Goal: Information Seeking & Learning: Find specific fact

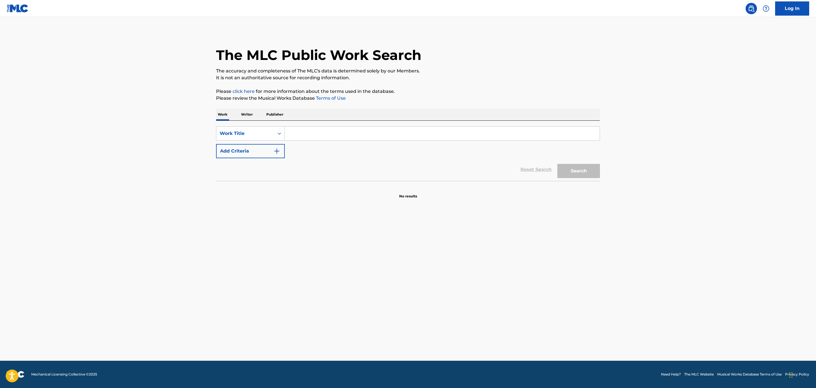
click at [326, 137] on input "Search Form" at bounding box center [442, 134] width 315 height 14
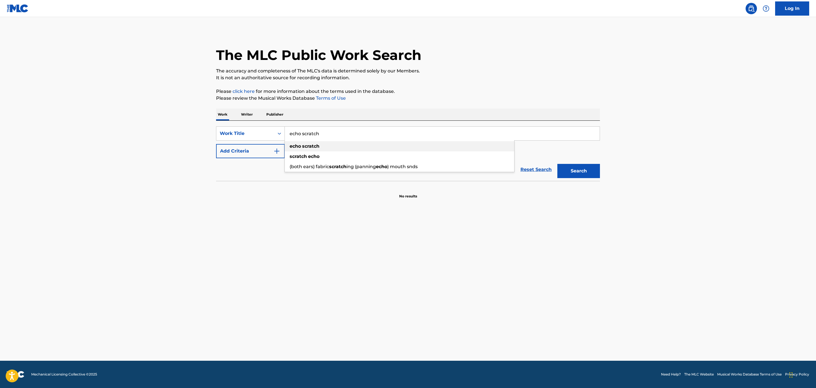
type input "echo scratch"
click at [267, 156] on button "Add Criteria" at bounding box center [250, 151] width 69 height 14
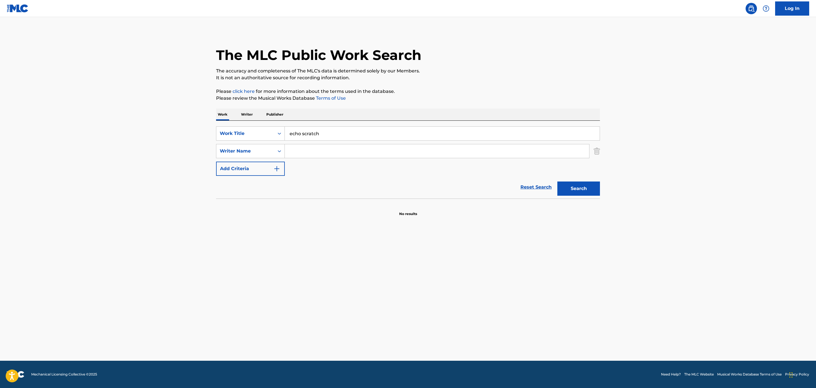
click at [303, 151] on input "Search Form" at bounding box center [437, 151] width 304 height 14
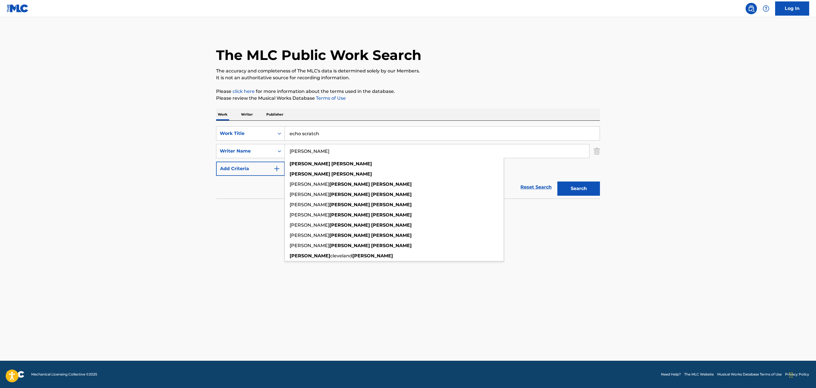
type input "[PERSON_NAME]"
click at [677, 149] on main "The MLC Public Work Search The accuracy and completeness of The MLC's data is d…" at bounding box center [408, 188] width 816 height 343
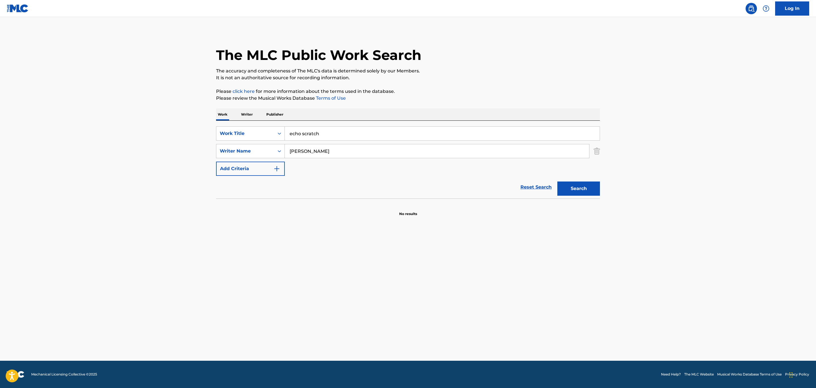
click at [590, 184] on button "Search" at bounding box center [578, 188] width 43 height 14
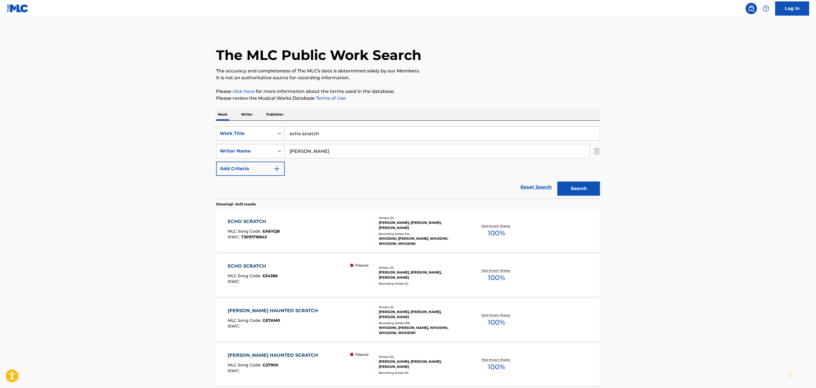
click at [343, 237] on div "ECHO SCRATCH MLC Song Code : EA6YQB ISWC : T3091716842" at bounding box center [301, 231] width 146 height 26
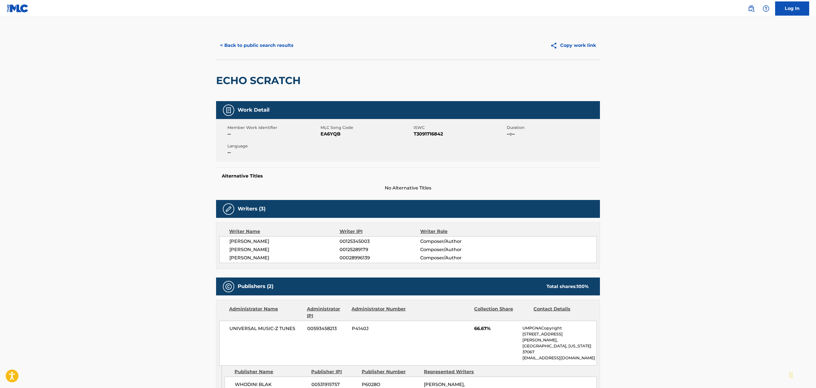
click at [265, 48] on button "< Back to public search results" at bounding box center [256, 45] width 81 height 14
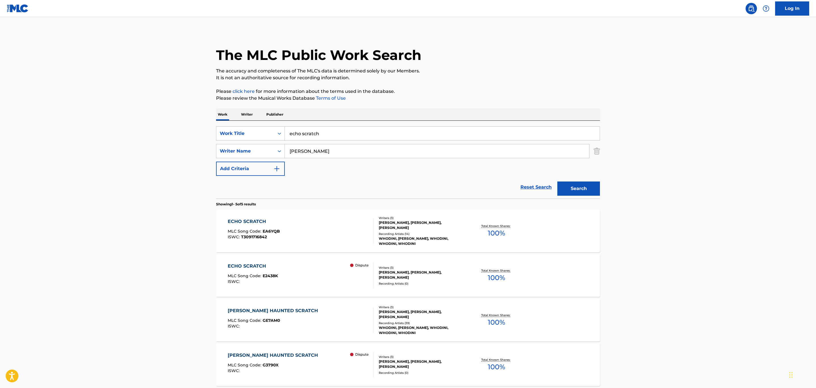
drag, startPoint x: 362, startPoint y: 136, endPoint x: 202, endPoint y: 152, distance: 160.9
click at [202, 152] on main "The MLC Public Work Search The accuracy and completeness of The MLC's data is d…" at bounding box center [408, 238] width 816 height 443
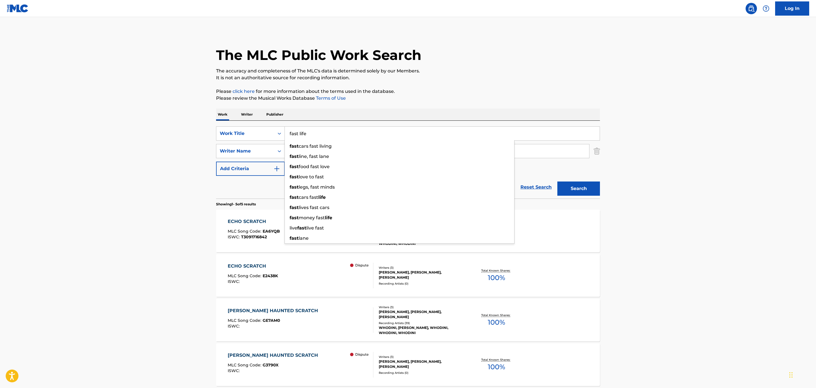
type input "fast life"
click at [557, 181] on button "Search" at bounding box center [578, 188] width 43 height 14
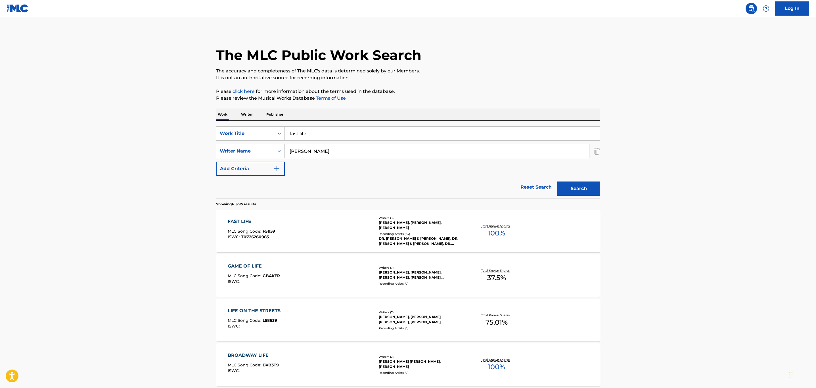
click at [317, 234] on div "FAST LIFE MLC Song Code : F51159 ISWC : T0726260985" at bounding box center [301, 231] width 146 height 26
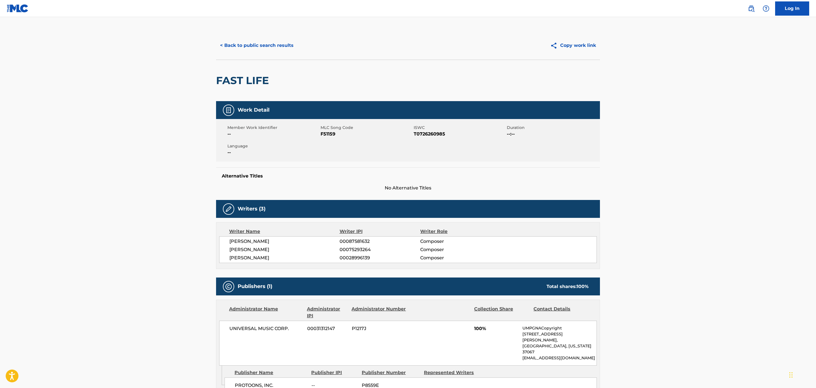
click at [261, 48] on button "< Back to public search results" at bounding box center [256, 45] width 81 height 14
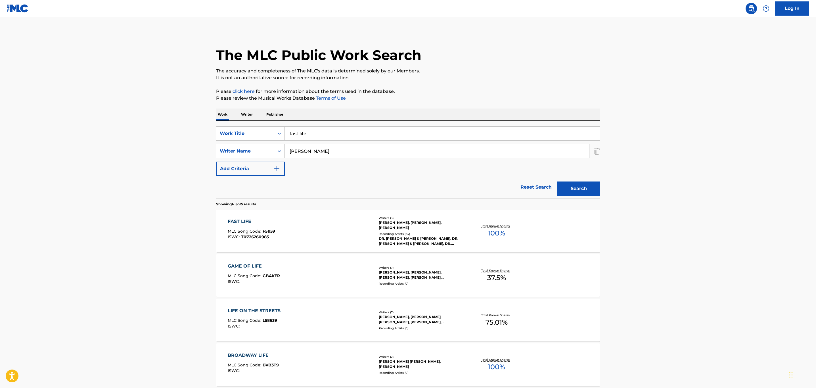
drag, startPoint x: 331, startPoint y: 133, endPoint x: 218, endPoint y: 142, distance: 113.0
click at [218, 142] on div "SearchWithCriteria892787ba-a069-479e-a82e-e507f6e637b3 Work Title fast life Sea…" at bounding box center [408, 150] width 384 height 49
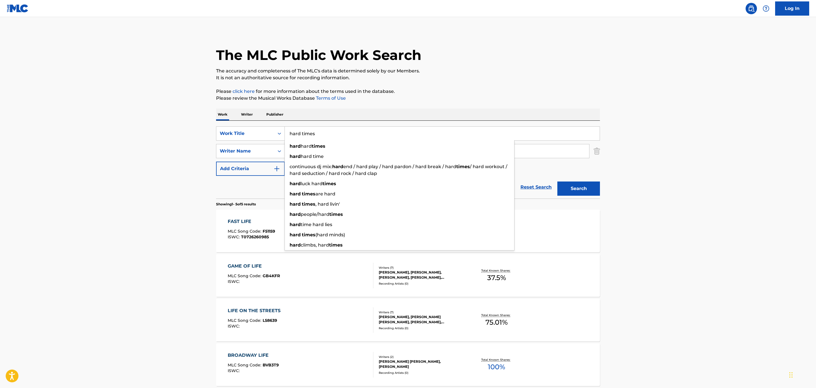
type input "hard times"
click at [557, 181] on button "Search" at bounding box center [578, 188] width 43 height 14
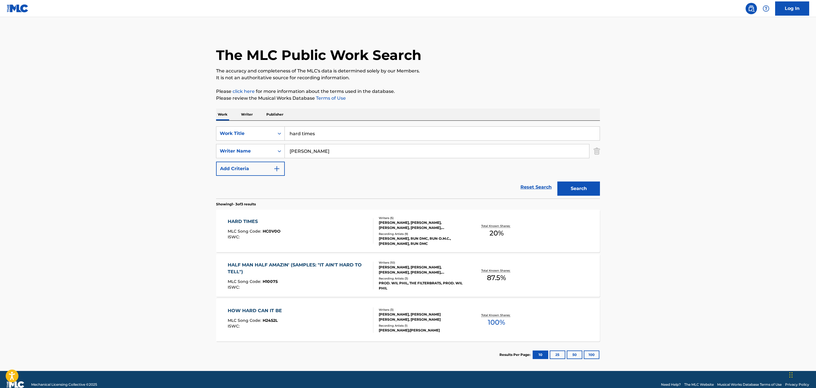
click at [315, 230] on div "HARD TIMES MLC Song Code : HC0V0O ISWC :" at bounding box center [301, 231] width 146 height 26
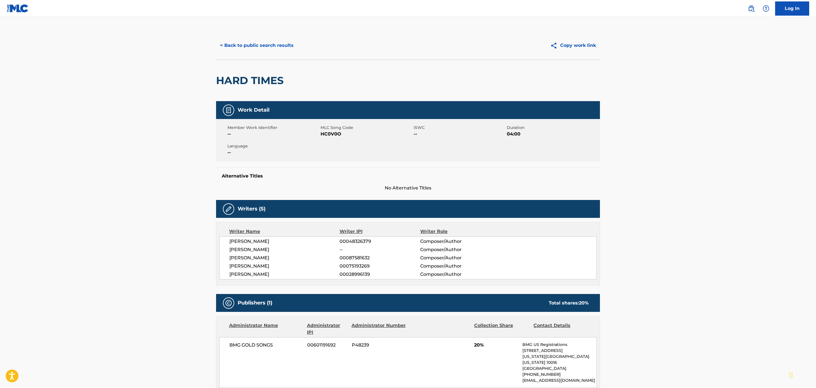
click at [254, 44] on button "< Back to public search results" at bounding box center [256, 45] width 81 height 14
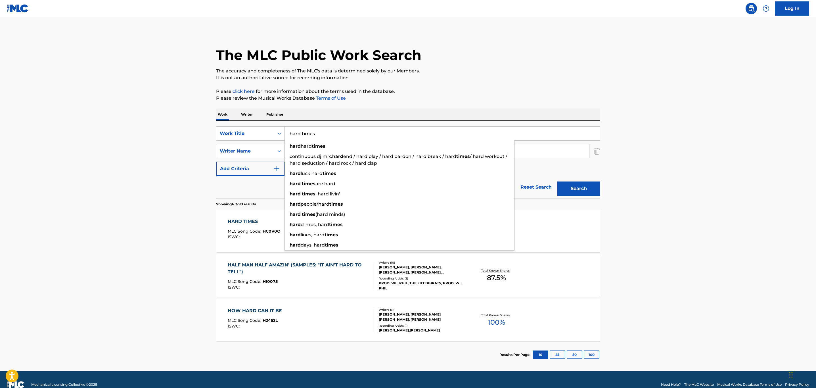
drag, startPoint x: 372, startPoint y: 131, endPoint x: 166, endPoint y: 125, distance: 205.6
click at [166, 125] on main "The MLC Public Work Search The accuracy and completeness of The MLC's data is d…" at bounding box center [408, 194] width 816 height 354
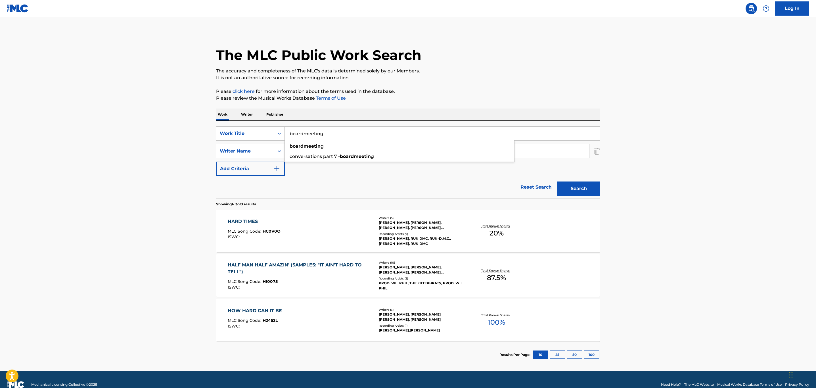
type input "boardmeeting"
click at [557, 181] on button "Search" at bounding box center [578, 188] width 43 height 14
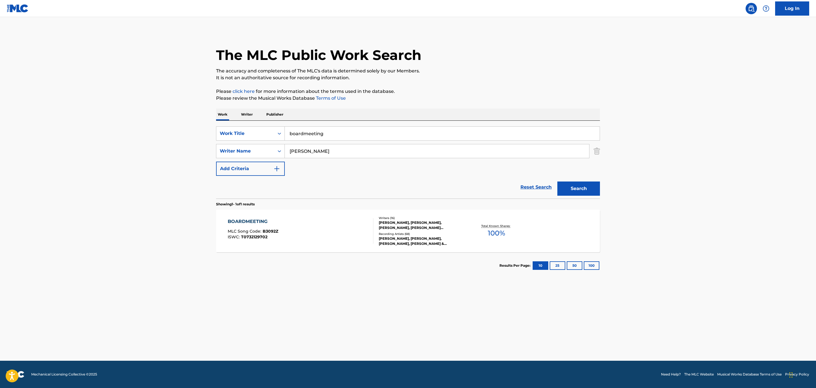
click at [344, 245] on div "BOARDMEETING MLC Song Code : B3092Z ISWC : T0732129702 Writers ( 16 ) [PERSON_N…" at bounding box center [408, 230] width 384 height 43
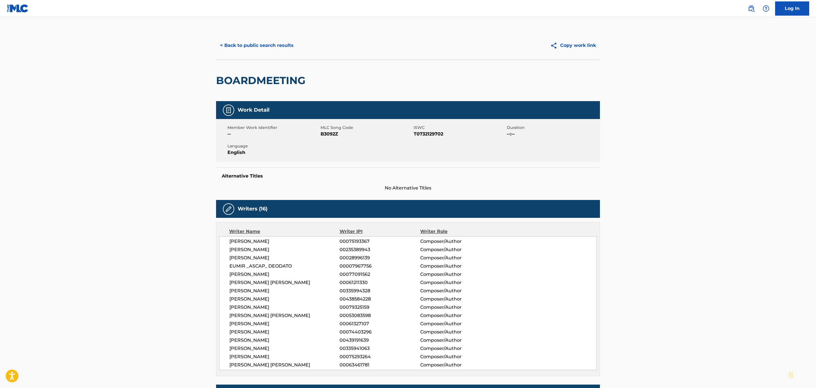
click at [259, 48] on button "< Back to public search results" at bounding box center [256, 45] width 81 height 14
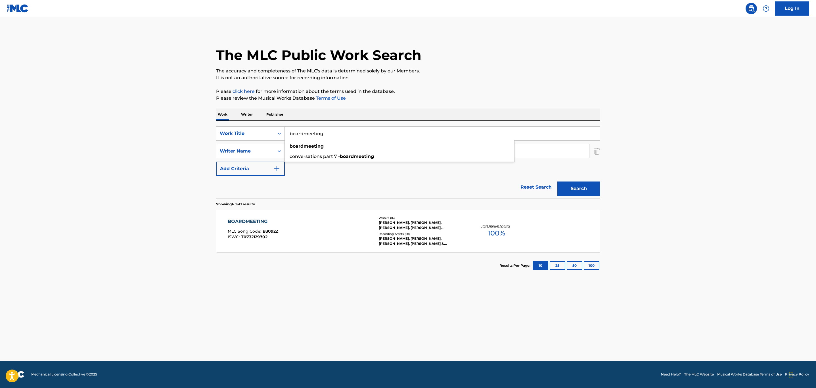
drag, startPoint x: 325, startPoint y: 137, endPoint x: 186, endPoint y: 140, distance: 139.4
click at [186, 140] on main "The MLC Public Work Search The accuracy and completeness of The MLC's data is d…" at bounding box center [408, 188] width 816 height 343
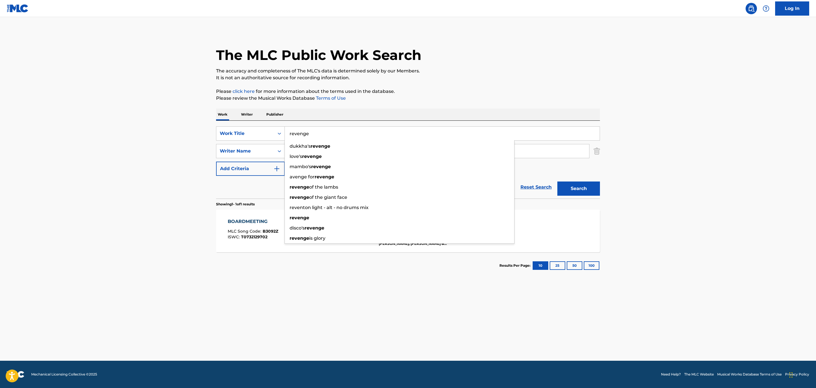
click at [557, 181] on button "Search" at bounding box center [578, 188] width 43 height 14
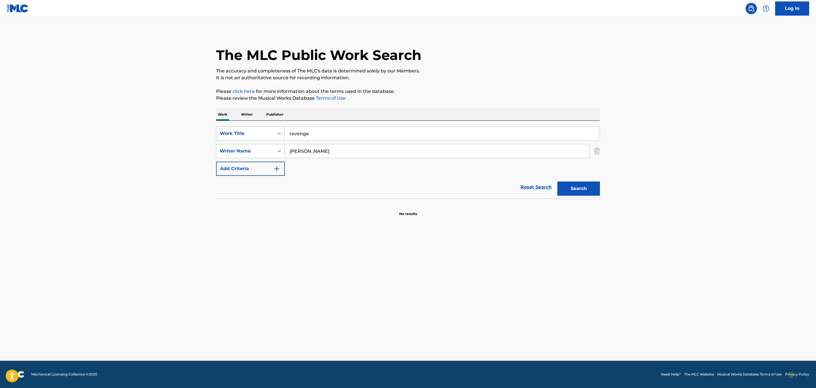
drag, startPoint x: 322, startPoint y: 131, endPoint x: 228, endPoint y: 135, distance: 94.6
click at [228, 135] on div "SearchWithCriteria892787ba-a069-479e-a82e-e507f6e637b3 Work Title revenge" at bounding box center [408, 133] width 384 height 14
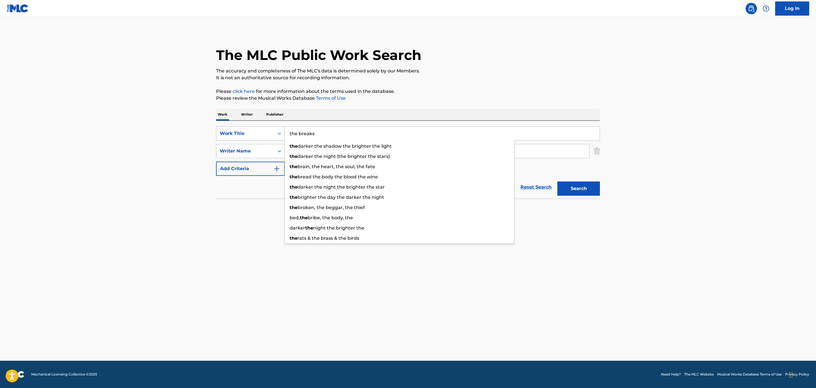
type input "the breaks"
click at [557, 181] on button "Search" at bounding box center [578, 188] width 43 height 14
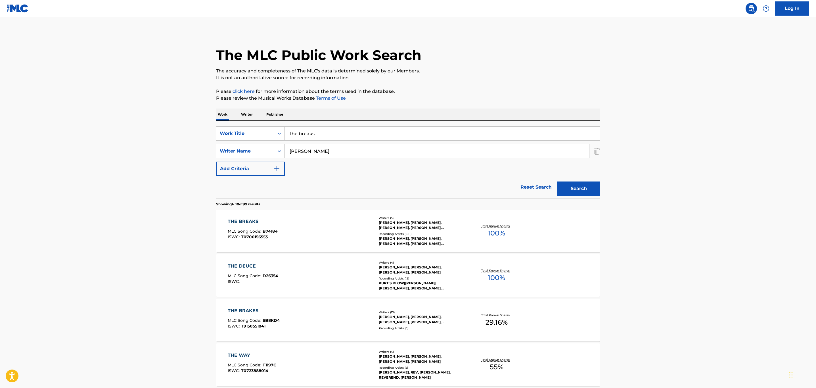
click at [330, 240] on div "THE BREAKS MLC Song Code : B74184 ISWC : T0700156553" at bounding box center [301, 231] width 146 height 26
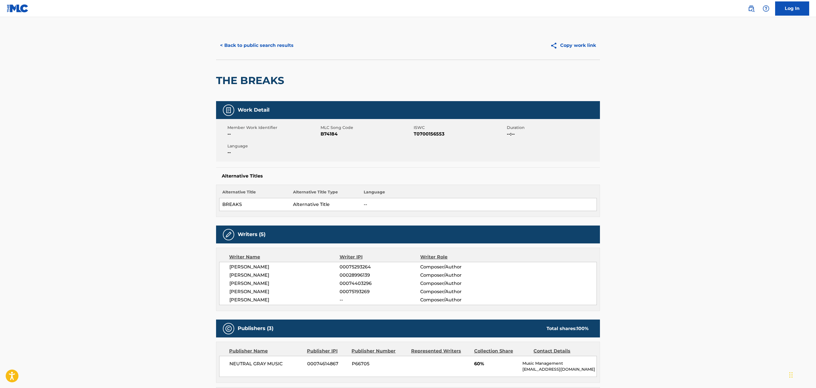
click at [263, 40] on button "< Back to public search results" at bounding box center [256, 45] width 81 height 14
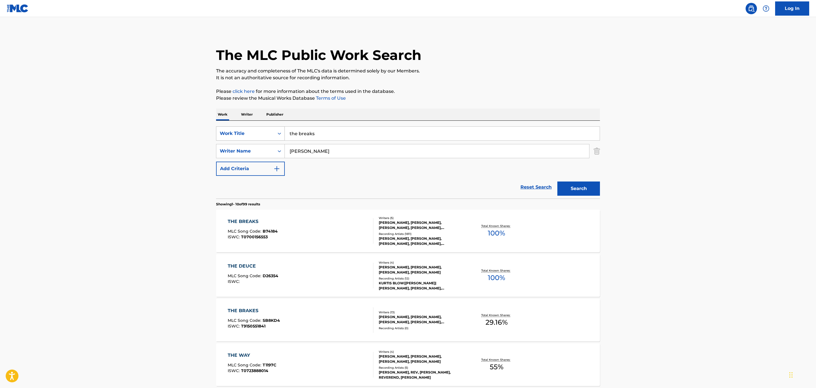
drag, startPoint x: 302, startPoint y: 139, endPoint x: 248, endPoint y: 140, distance: 53.7
click at [248, 140] on div "SearchWithCriteria892787ba-a069-479e-a82e-e507f6e637b3 Work Title the breaks" at bounding box center [408, 133] width 384 height 14
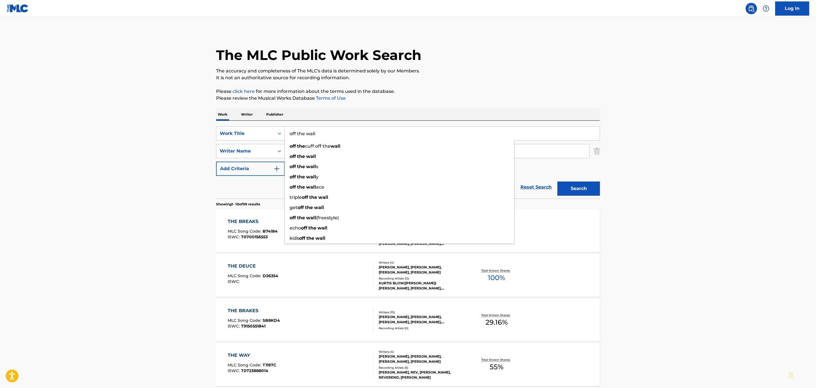
type input "off the wall"
click at [557, 181] on button "Search" at bounding box center [578, 188] width 43 height 14
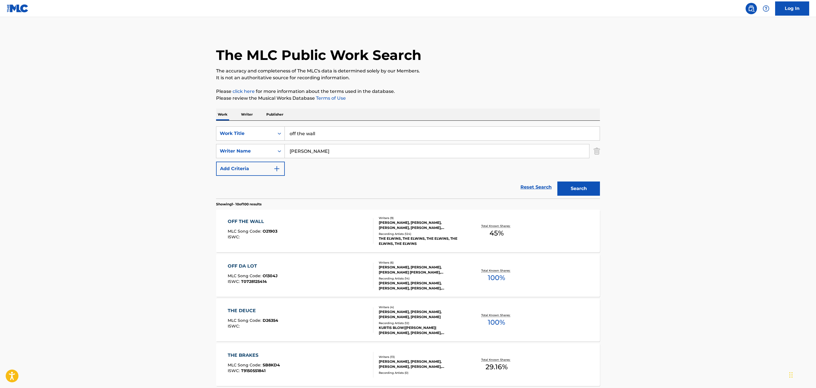
click at [350, 242] on div "OFF THE WALL MLC Song Code : O21903 ISWC :" at bounding box center [301, 231] width 146 height 26
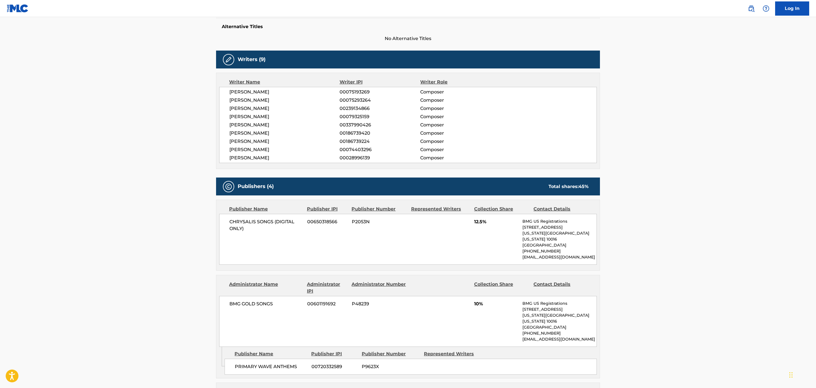
scroll to position [341, 0]
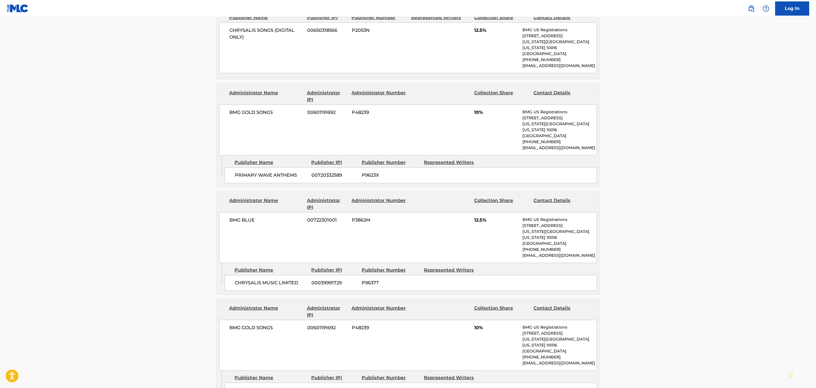
click at [374, 172] on span "P9623X" at bounding box center [391, 175] width 58 height 7
copy span "P9623X"
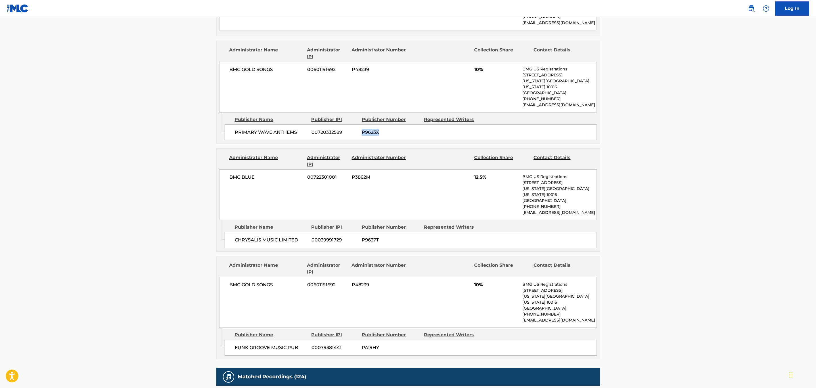
scroll to position [383, 0]
click at [735, 233] on main "< Back to public search results Copy work link OFF THE WALL Work Detail Member …" at bounding box center [408, 107] width 816 height 946
click at [331, 344] on span "00079381441" at bounding box center [334, 347] width 46 height 7
copy span "00079381441"
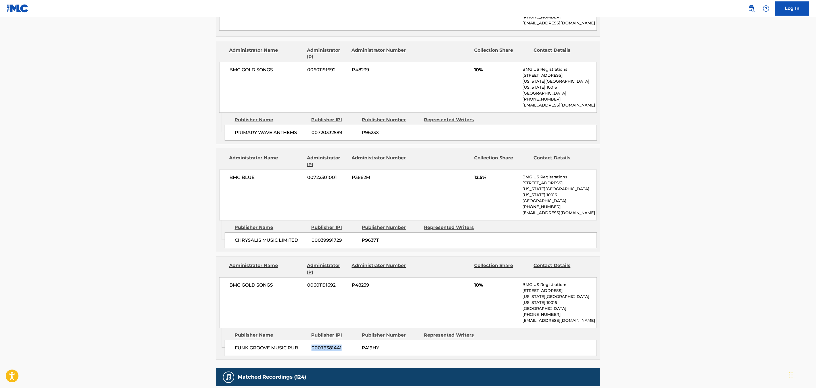
click at [317, 340] on div "FUNK GROOVE MUSIC PUB 00079381441 PA19HY" at bounding box center [411, 348] width 372 height 16
click at [321, 344] on span "00079381441" at bounding box center [334, 347] width 46 height 7
click at [373, 344] on span "PA19HY" at bounding box center [391, 347] width 58 height 7
copy span "PA19HY"
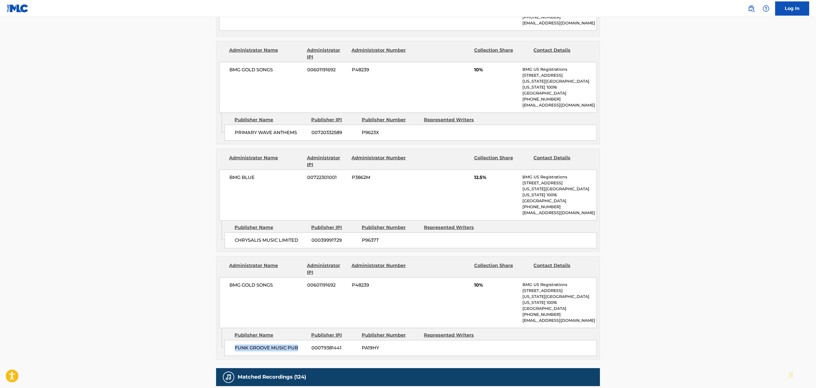
drag, startPoint x: 297, startPoint y: 326, endPoint x: 234, endPoint y: 328, distance: 63.9
click at [234, 340] on div "FUNK GROOVE MUSIC PUB 00079381441 PA19HY" at bounding box center [411, 348] width 372 height 16
copy span "FUNK GROOVE MUSIC PUB"
click at [366, 344] on span "PA19HY" at bounding box center [391, 347] width 58 height 7
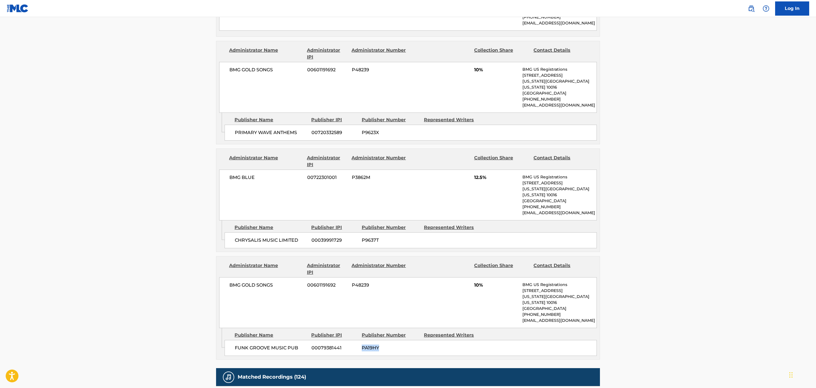
copy span "PA19HY"
click at [325, 344] on span "00079381441" at bounding box center [334, 347] width 46 height 7
copy span "00079381441"
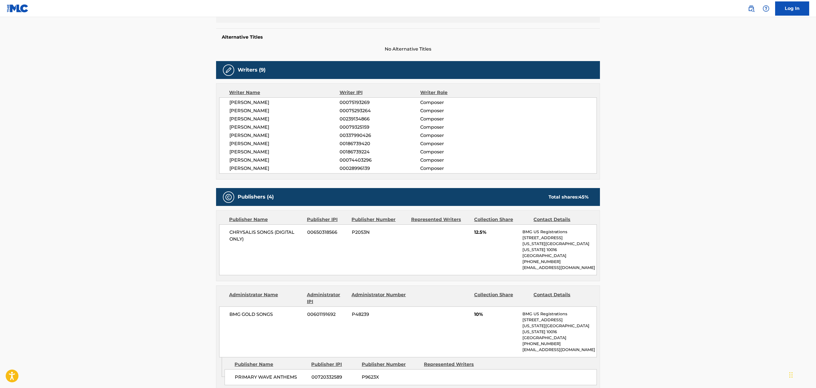
scroll to position [85, 0]
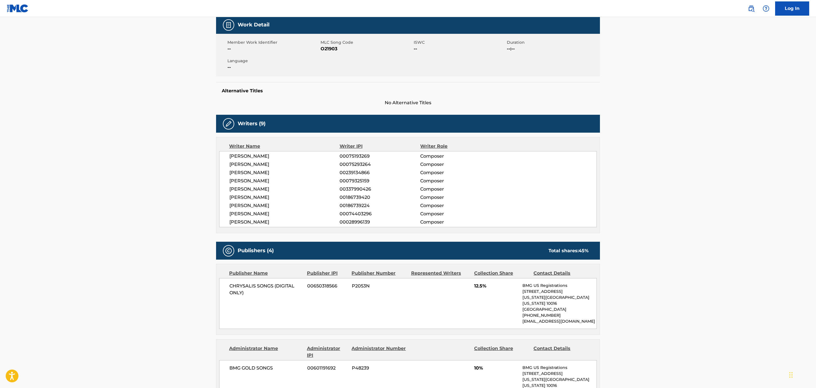
drag, startPoint x: 275, startPoint y: 220, endPoint x: 272, endPoint y: 221, distance: 3.2
click at [272, 221] on span "[PERSON_NAME]" at bounding box center [284, 222] width 110 height 7
click at [365, 222] on span "00028996139" at bounding box center [379, 222] width 81 height 7
copy span "00028996139"
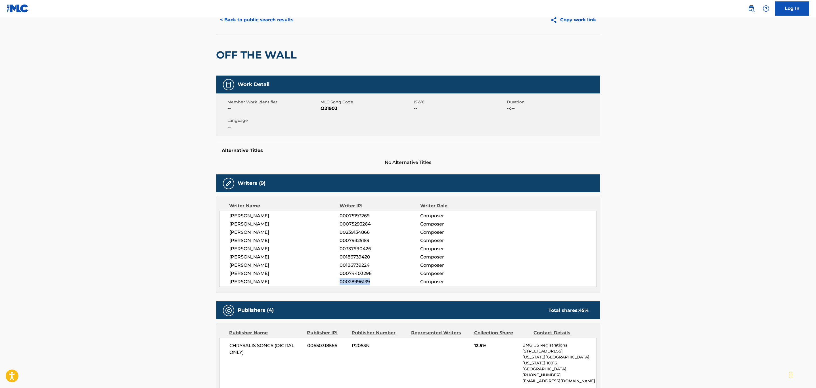
scroll to position [0, 0]
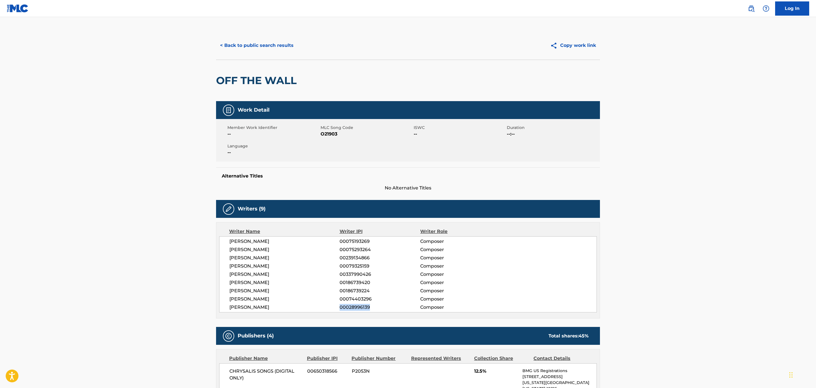
click at [251, 49] on button "< Back to public search results" at bounding box center [256, 45] width 81 height 14
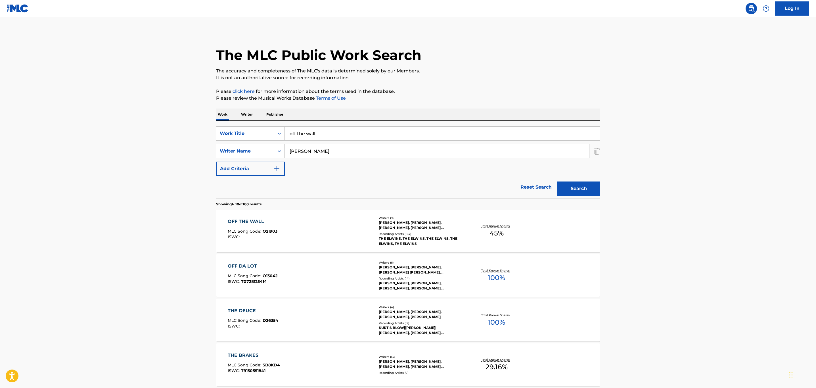
drag, startPoint x: 342, startPoint y: 133, endPoint x: 154, endPoint y: 137, distance: 188.2
click at [154, 137] on main "The MLC Public Work Search The accuracy and completeness of The MLC's data is d…" at bounding box center [408, 351] width 816 height 668
type input "flamenco funk"
click at [557, 181] on button "Search" at bounding box center [578, 188] width 43 height 14
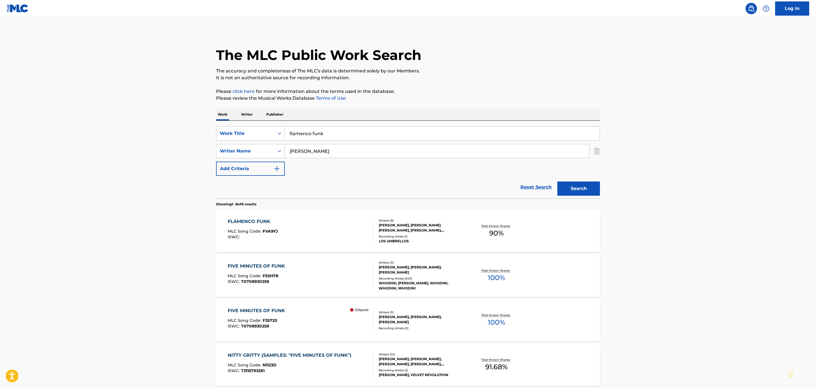
click at [344, 236] on div "FLAMENCO FUNK MLC Song Code : FVA9YJ ISWC :" at bounding box center [301, 231] width 146 height 26
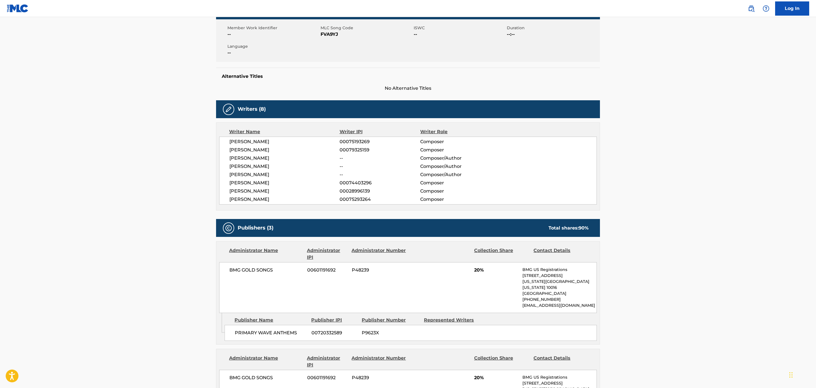
scroll to position [300, 0]
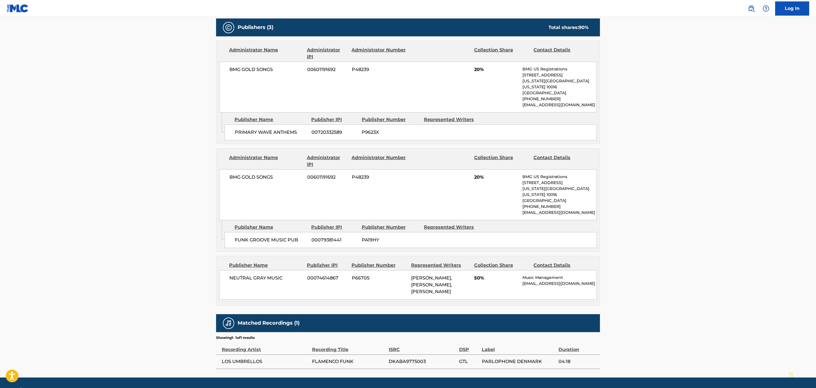
click at [321, 174] on span "00601191692" at bounding box center [327, 177] width 40 height 7
copy span "00601191692"
click at [307, 190] on div "BMG GOLD SONGS 00601191692 P48239 20% BMG US Registrations [STREET_ADDRESS][US_…" at bounding box center [408, 194] width 378 height 51
click at [318, 174] on span "00601191692" at bounding box center [327, 177] width 40 height 7
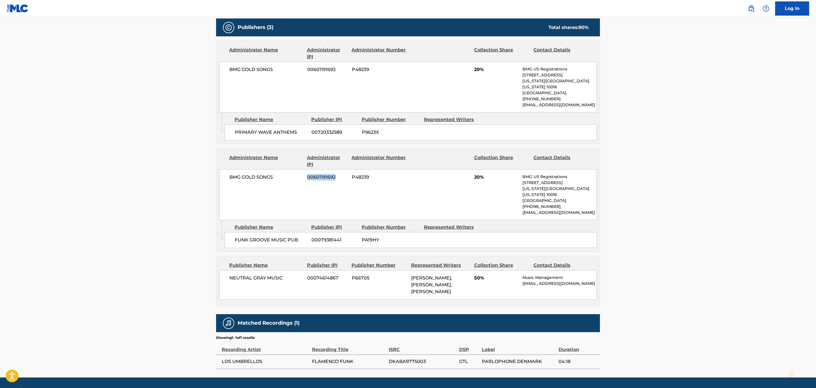
click at [318, 174] on span "00601191692" at bounding box center [327, 177] width 40 height 7
copy span "00601191692"
drag, startPoint x: 357, startPoint y: 180, endPoint x: 330, endPoint y: 174, distance: 27.0
click at [356, 180] on div "BMG GOLD SONGS 00601191692 P48239 20% BMG US Registrations [STREET_ADDRESS][US_…" at bounding box center [408, 194] width 378 height 51
click at [324, 174] on span "00601191692" at bounding box center [327, 177] width 40 height 7
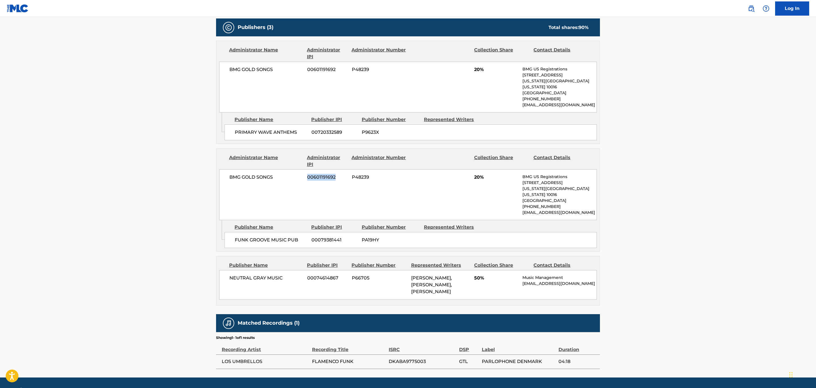
click at [324, 174] on span "00601191692" at bounding box center [327, 177] width 40 height 7
copy span "00601191692"
click at [360, 174] on span "P48239" at bounding box center [379, 177] width 55 height 7
